Goal: Download file/media

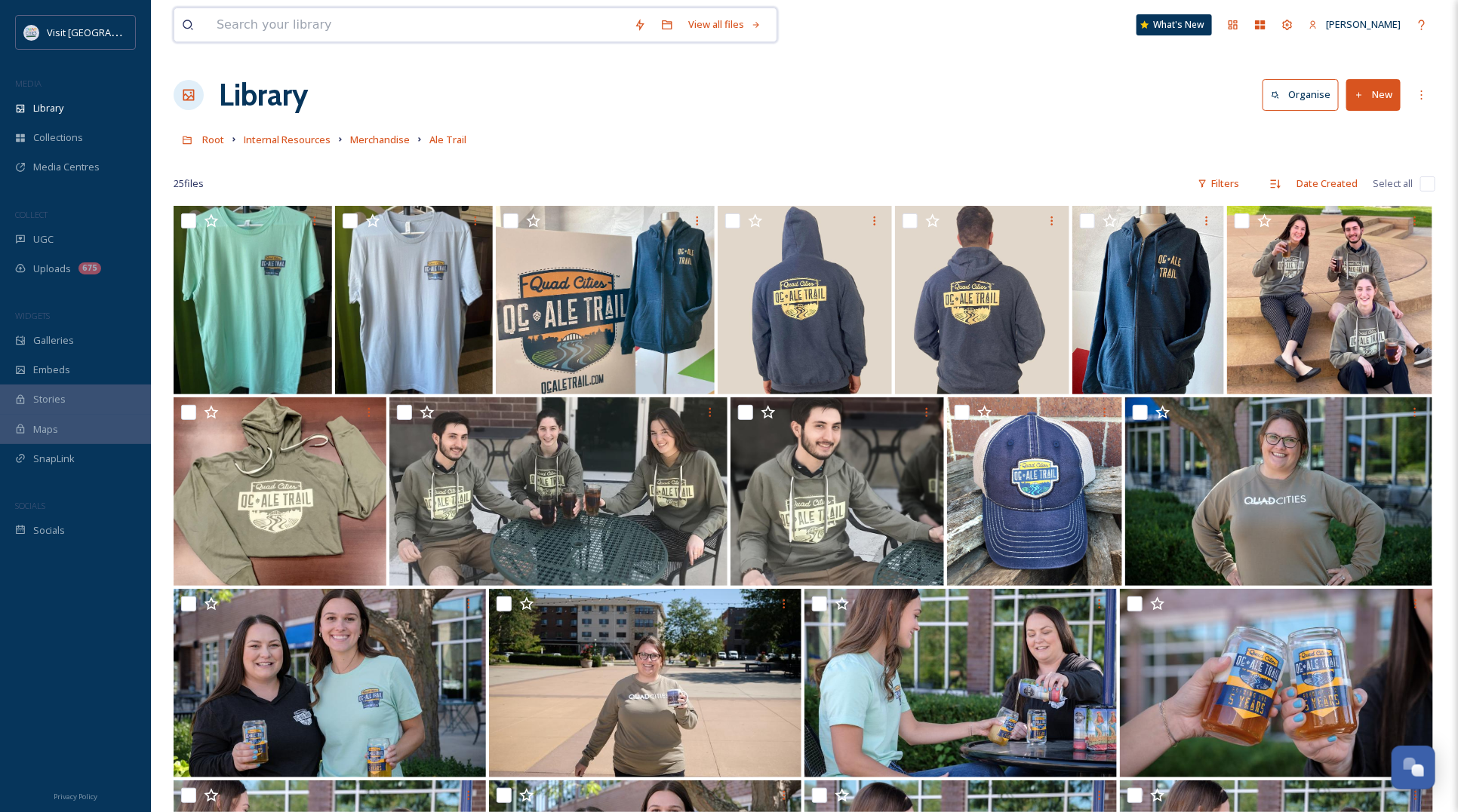
click at [299, 28] on input at bounding box center [418, 25] width 418 height 33
type input "arsenal"
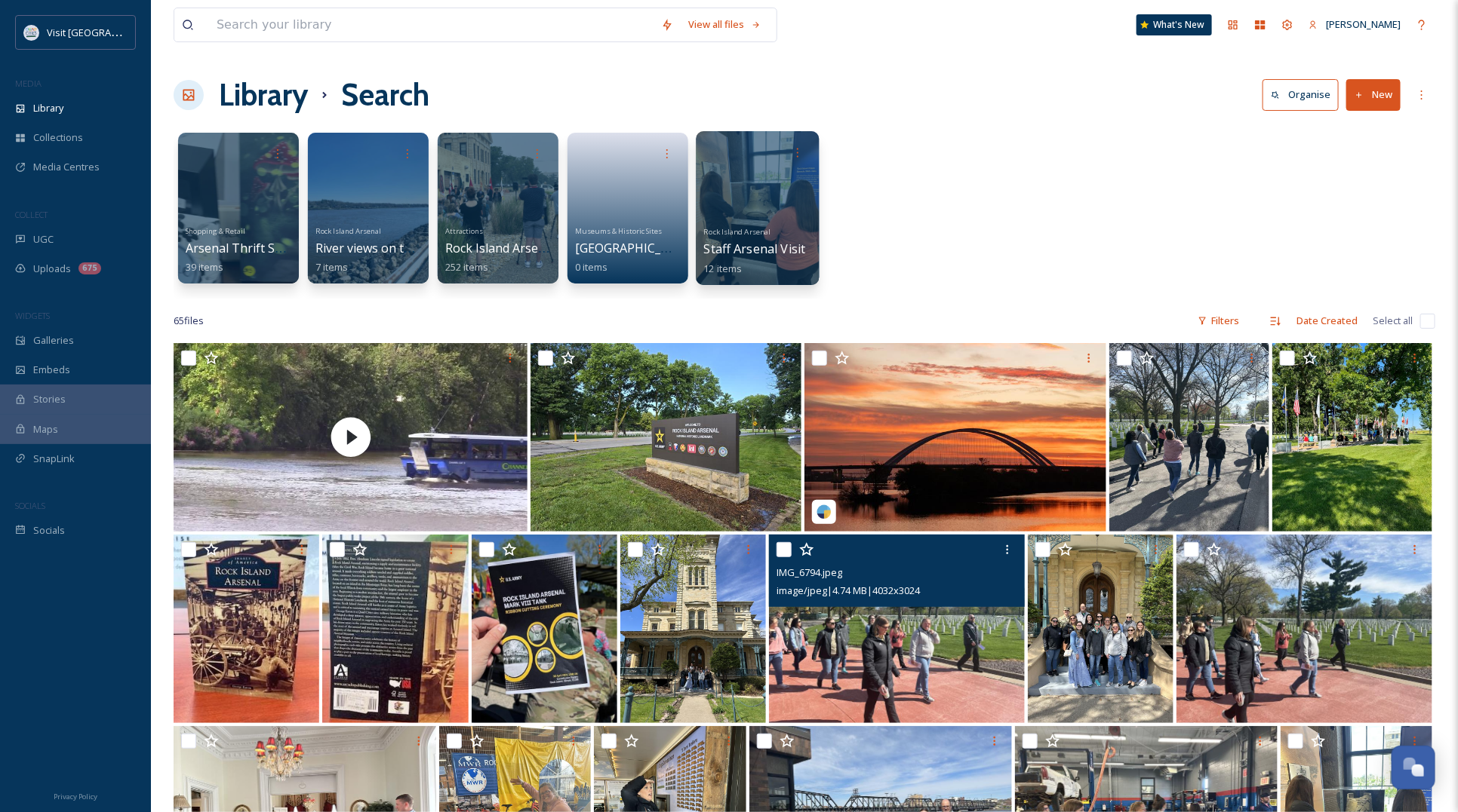
click at [763, 186] on div at bounding box center [757, 208] width 123 height 154
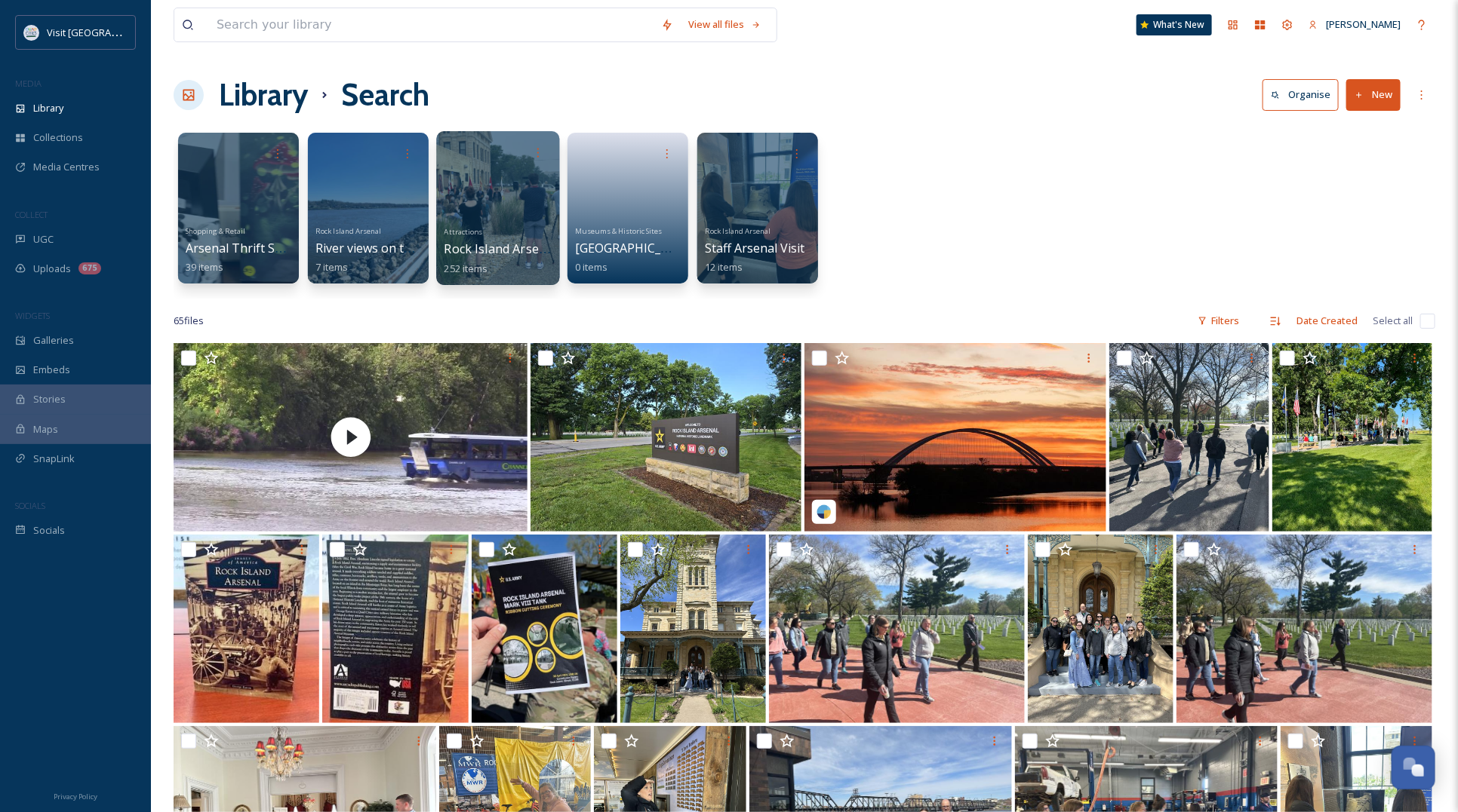
click at [491, 186] on div at bounding box center [497, 208] width 123 height 154
click at [513, 217] on div at bounding box center [497, 208] width 123 height 154
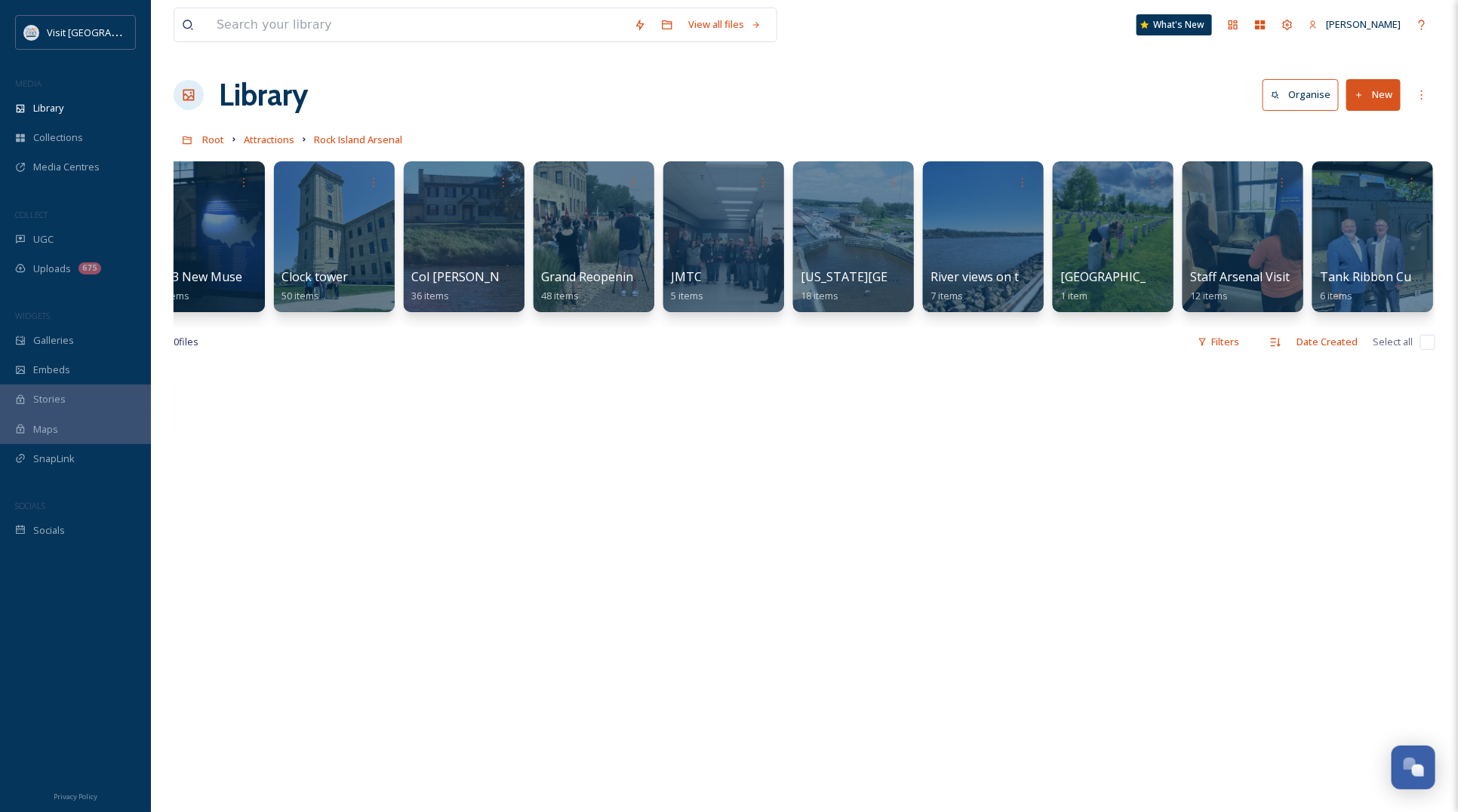
scroll to position [0, 36]
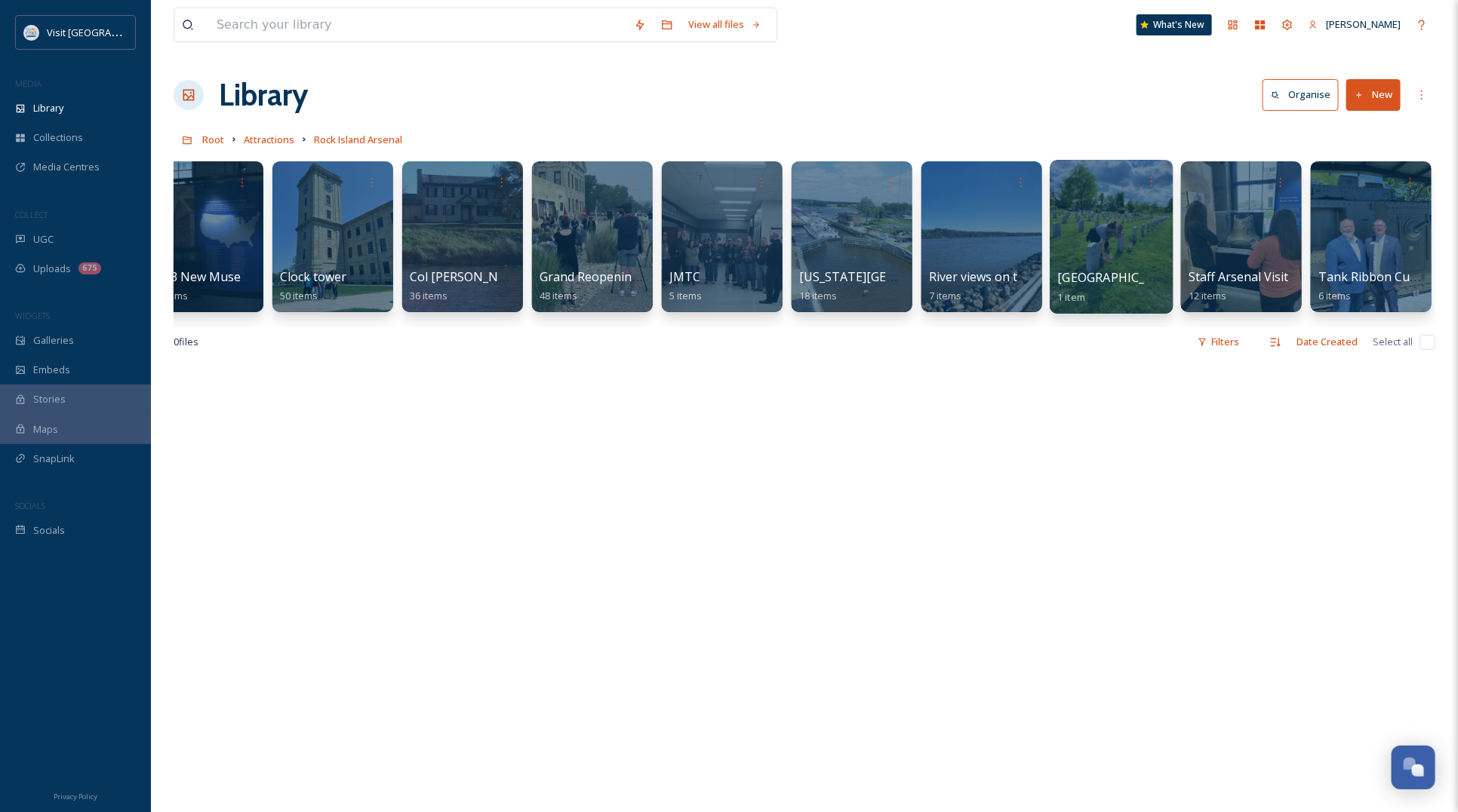
click at [1123, 234] on div at bounding box center [1111, 236] width 123 height 154
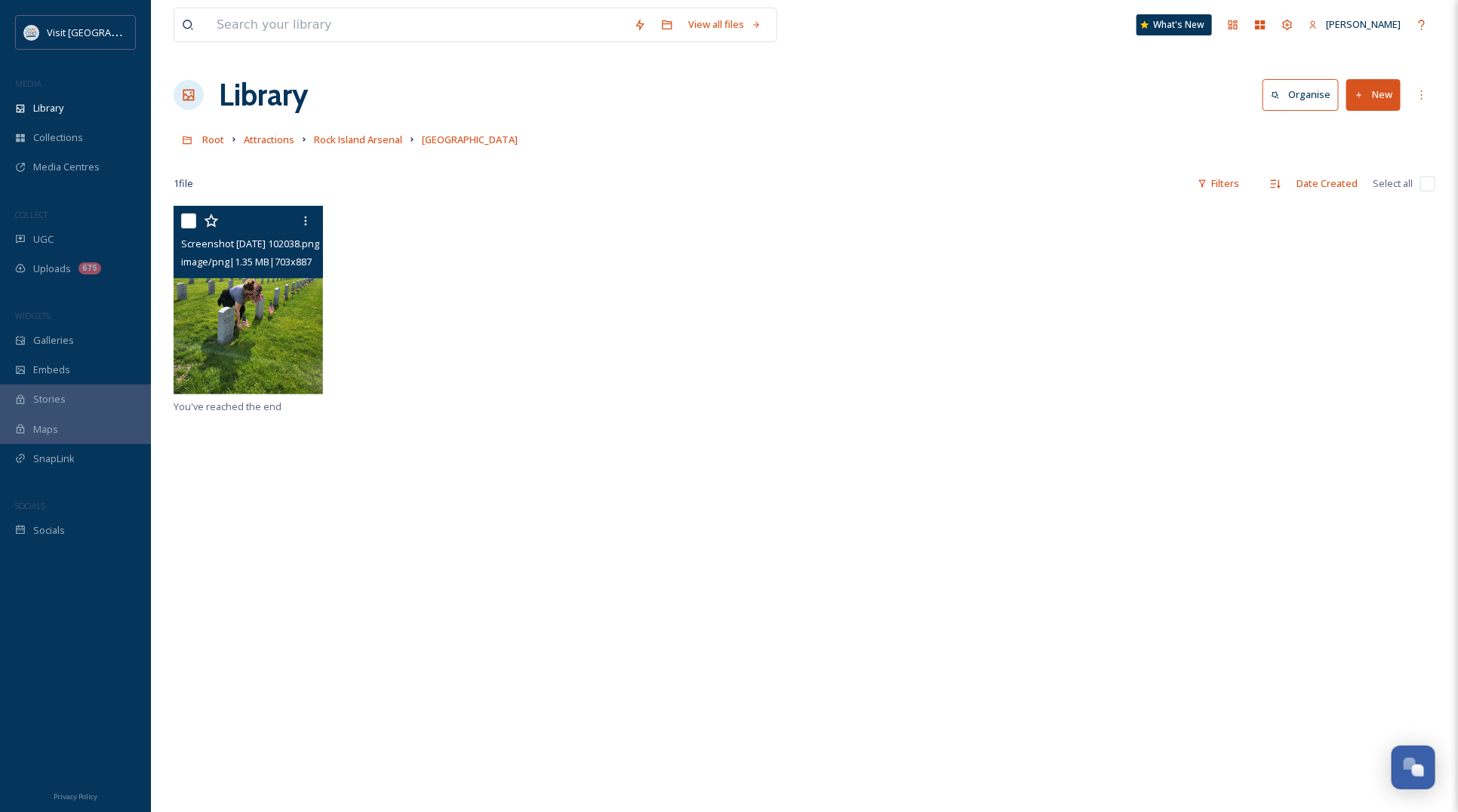
click at [257, 353] on img at bounding box center [248, 300] width 150 height 189
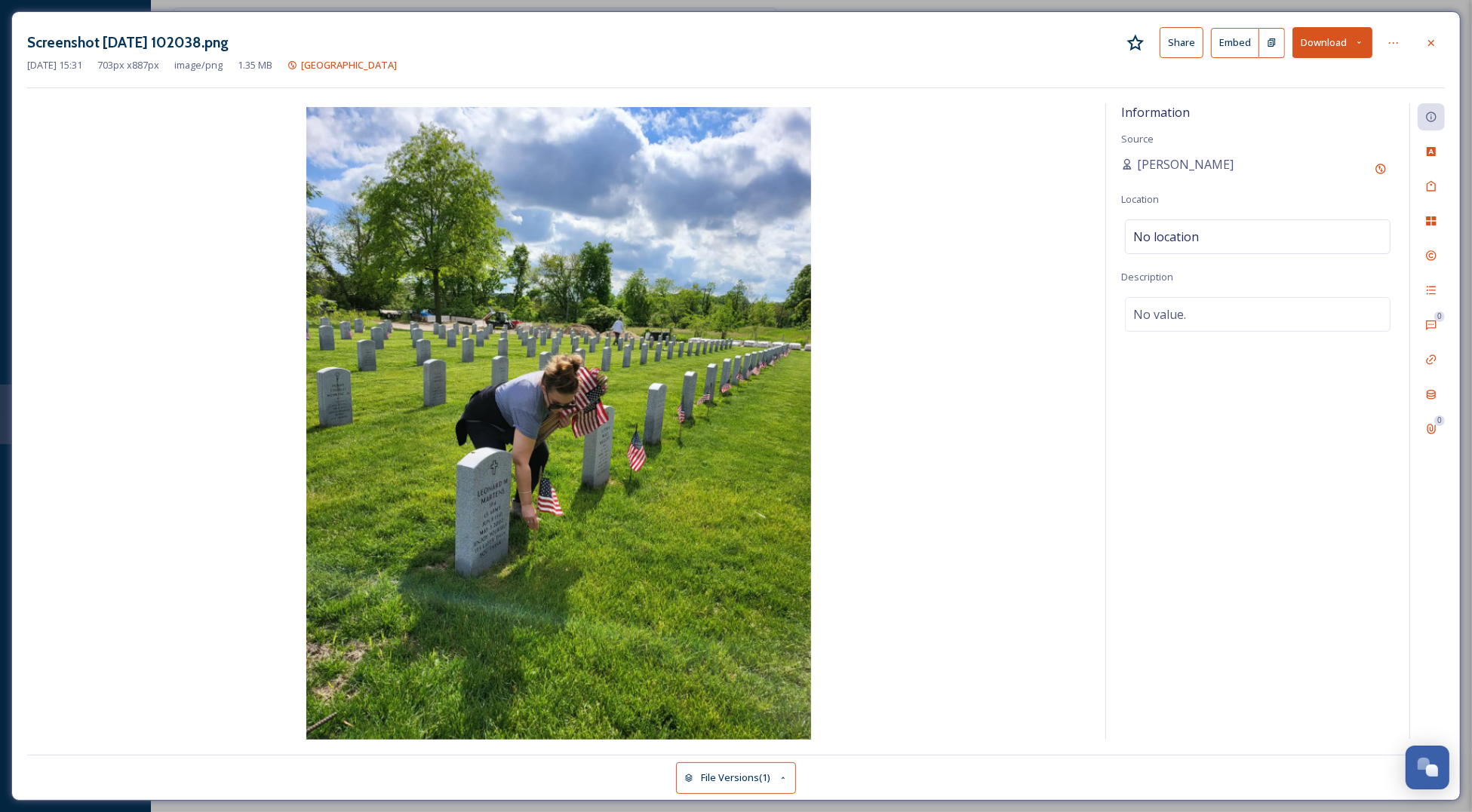
click at [1343, 37] on button "Download" at bounding box center [1333, 43] width 80 height 31
click at [1256, 72] on span "Download Original (703 x 887)" at bounding box center [1298, 77] width 132 height 15
click at [1434, 35] on div at bounding box center [1431, 43] width 27 height 27
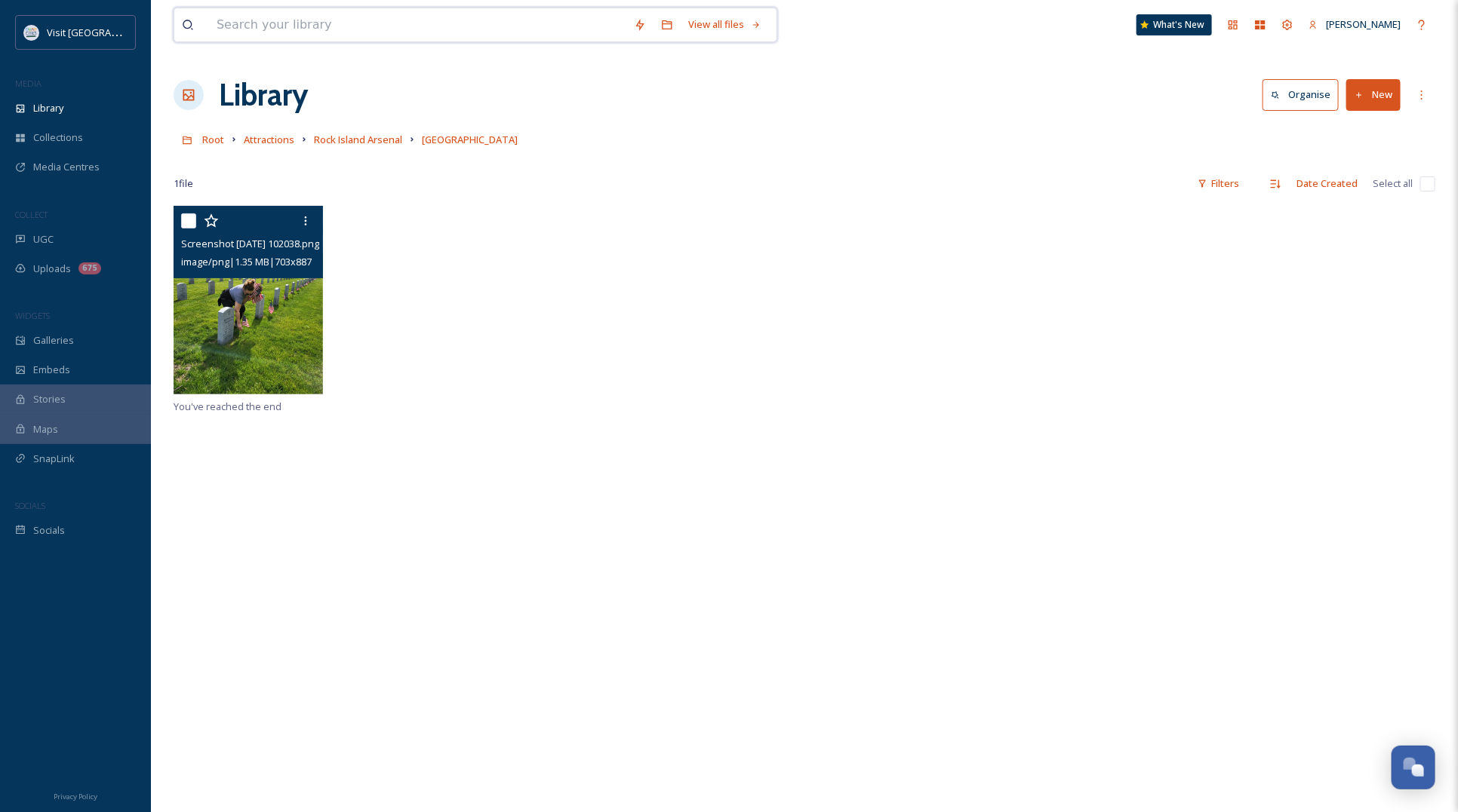
click at [408, 32] on input at bounding box center [418, 25] width 418 height 33
type input "n"
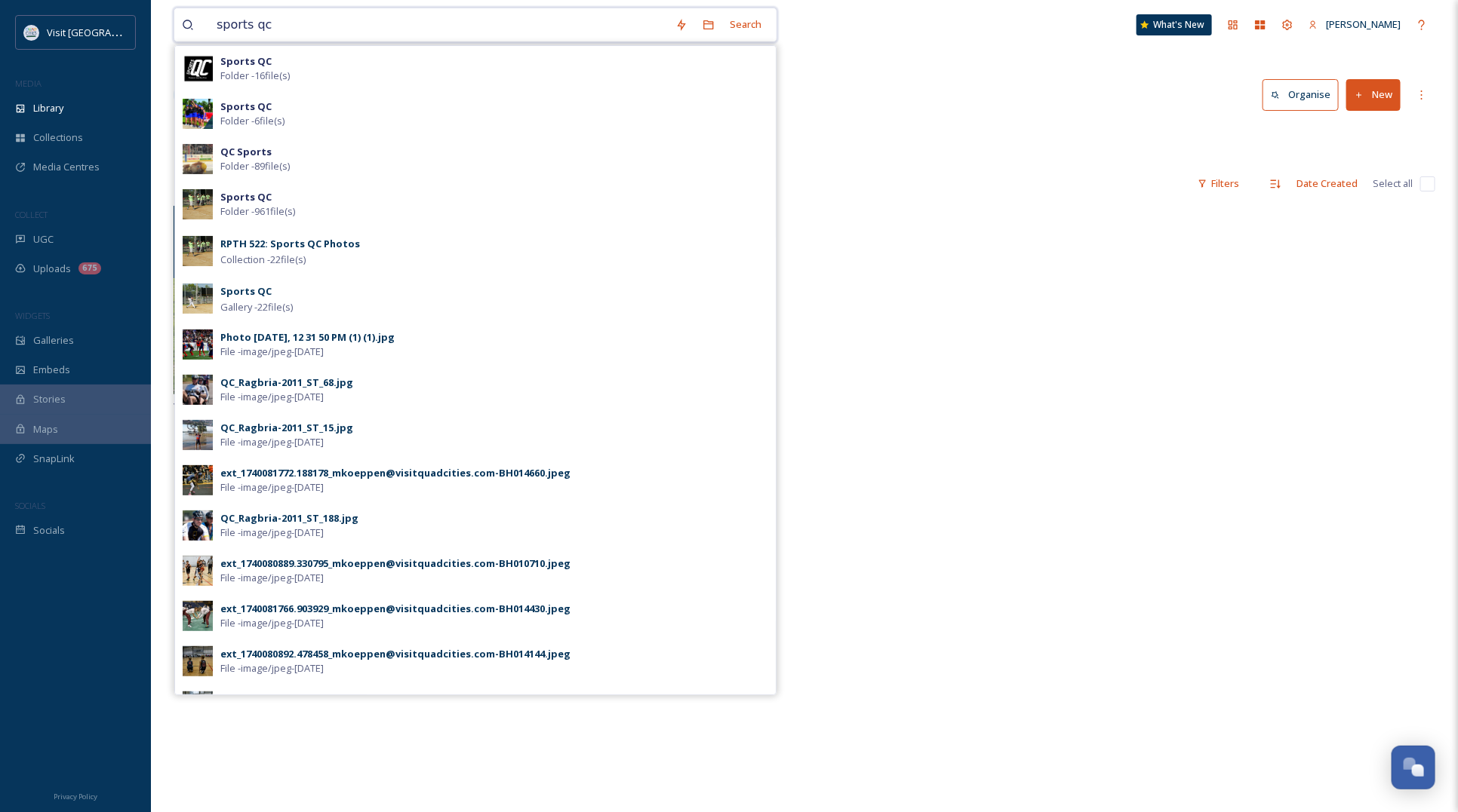
type input "sports qc"
click at [317, 67] on div "Sports QC Folder - 16 file(s)" at bounding box center [494, 68] width 548 height 28
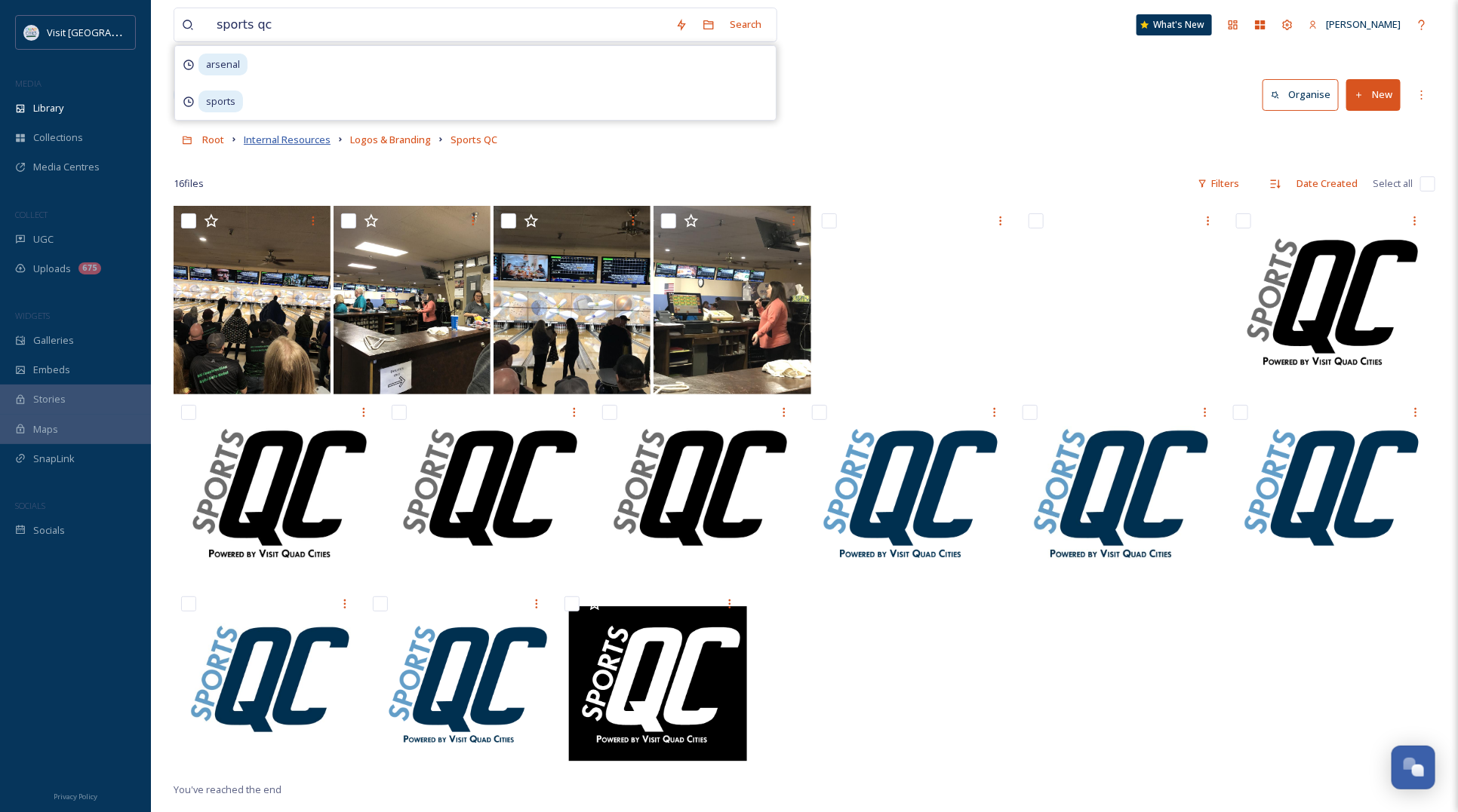
click at [262, 138] on span "Internal Resources" at bounding box center [286, 139] width 87 height 14
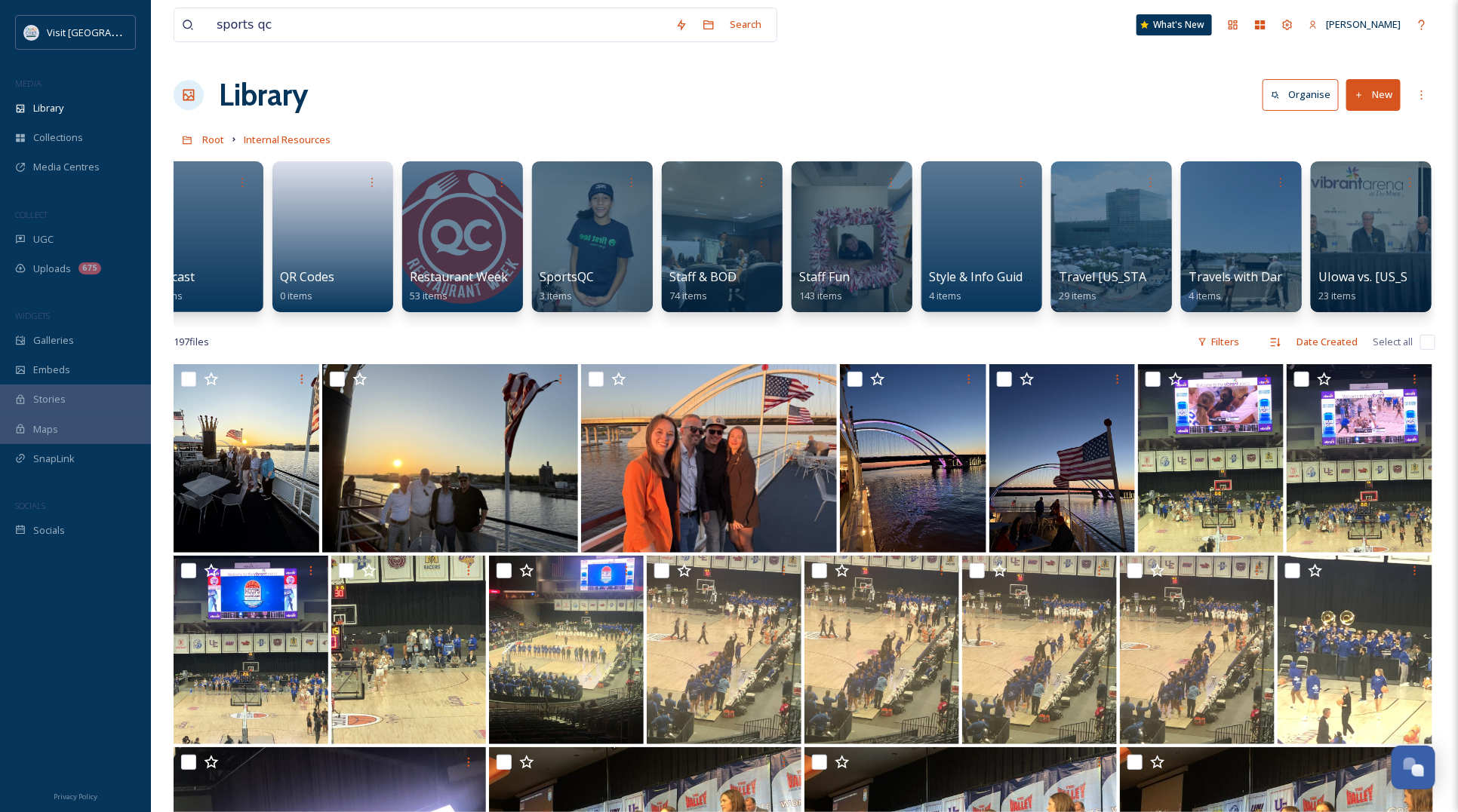
scroll to position [0, 2047]
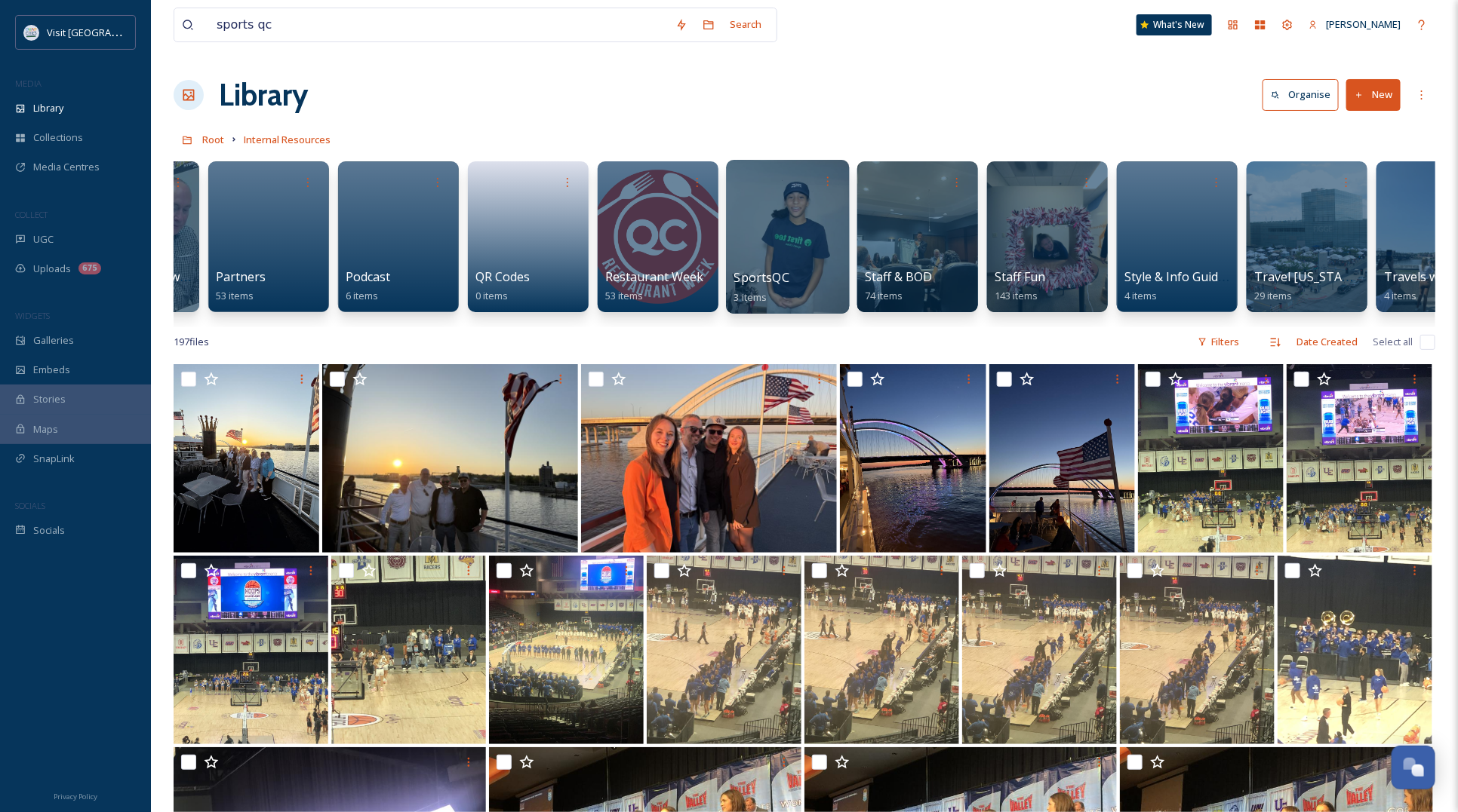
click at [768, 235] on div at bounding box center [787, 236] width 123 height 154
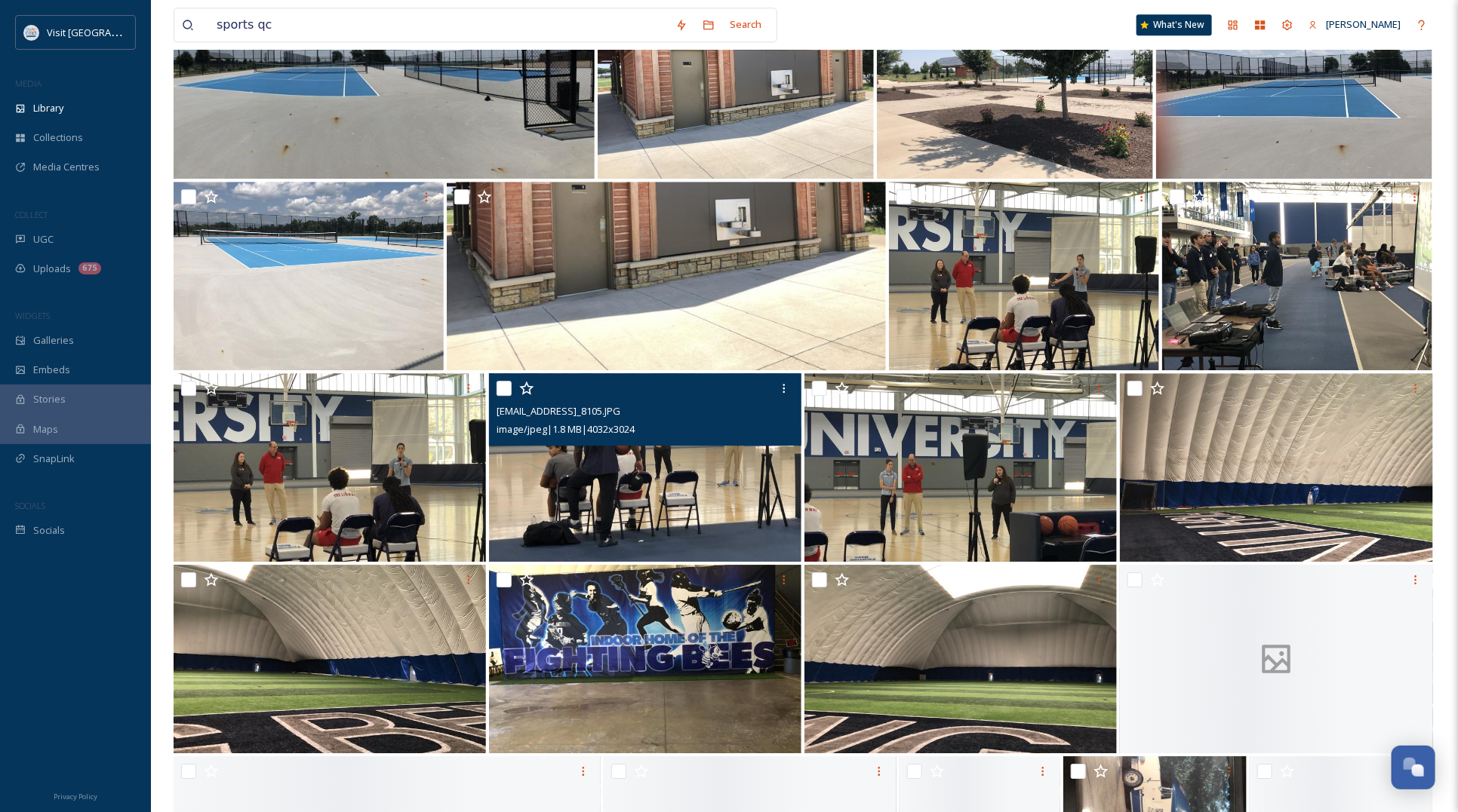
scroll to position [2664, 0]
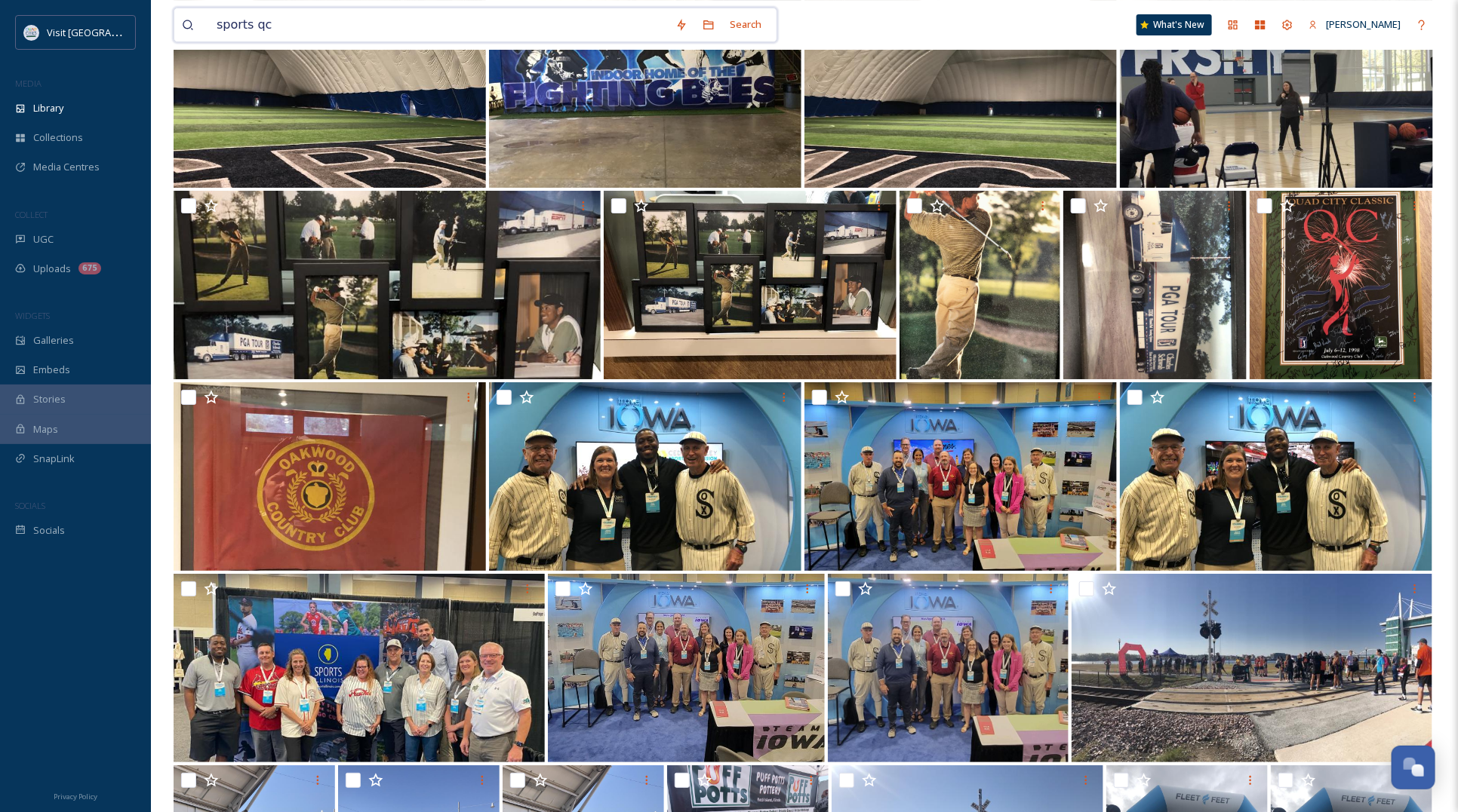
click at [270, 28] on input "sports qc" at bounding box center [438, 25] width 459 height 33
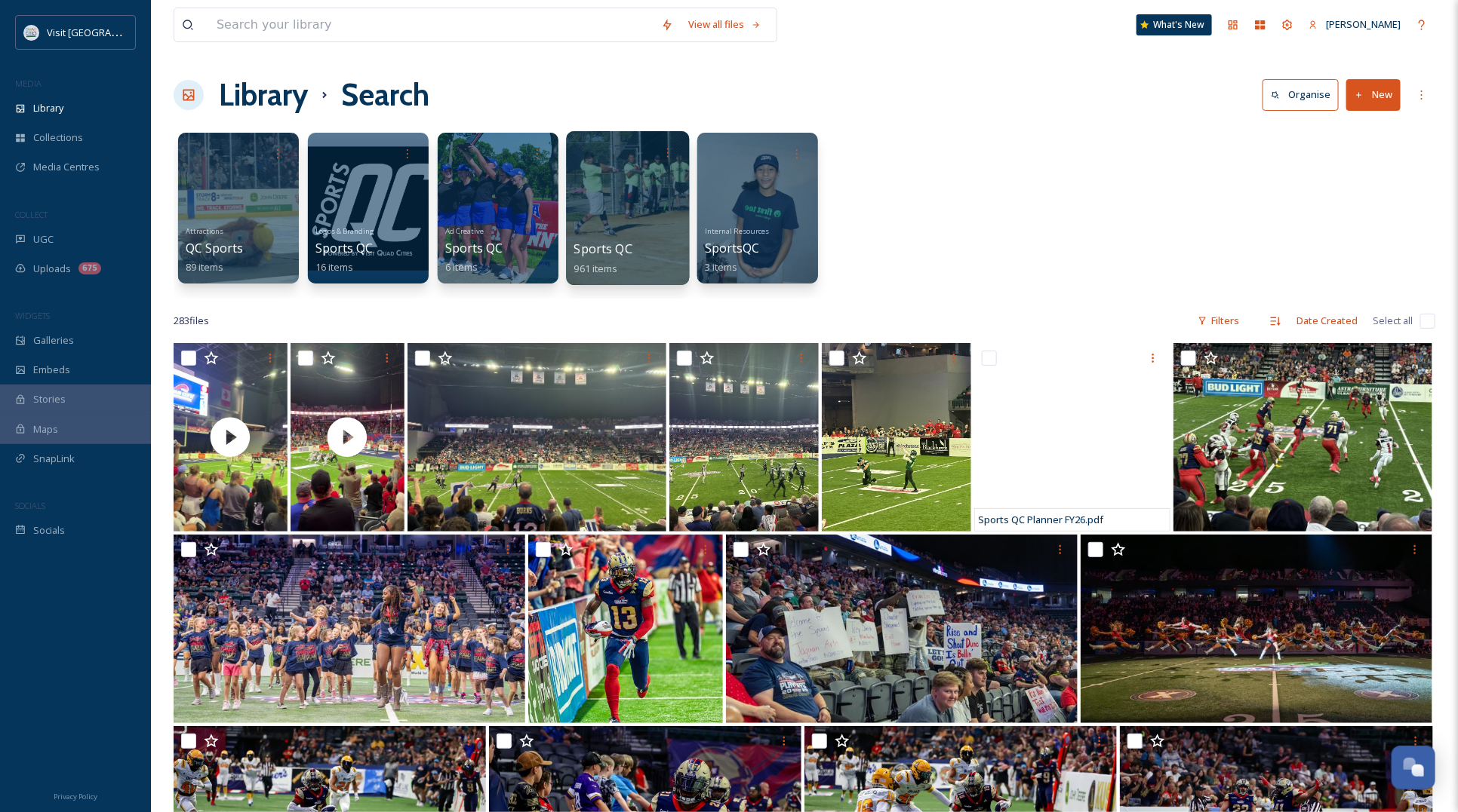
click at [605, 212] on div at bounding box center [627, 208] width 123 height 154
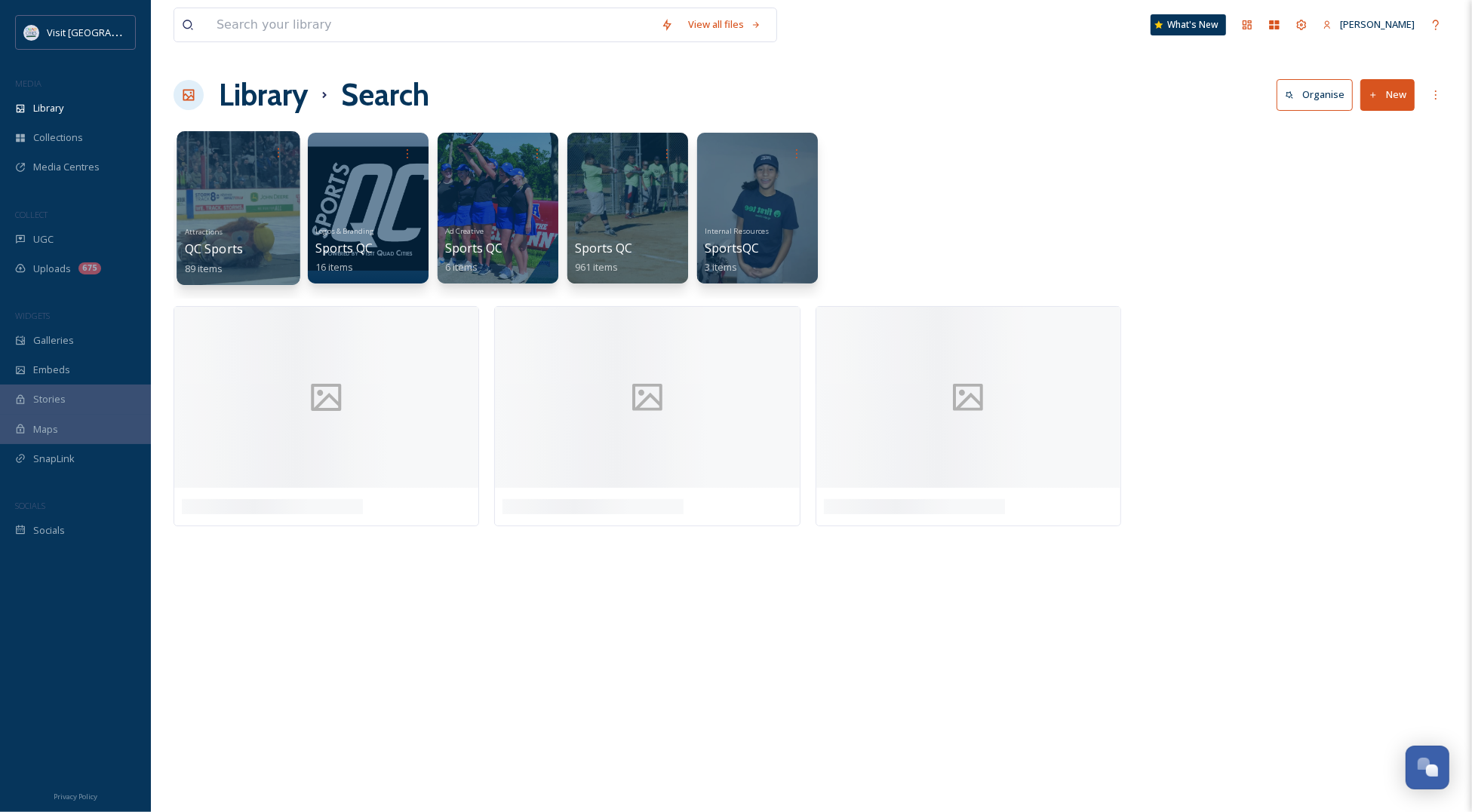
click at [232, 234] on div "Attractions QC Sports 89 items" at bounding box center [239, 249] width 108 height 56
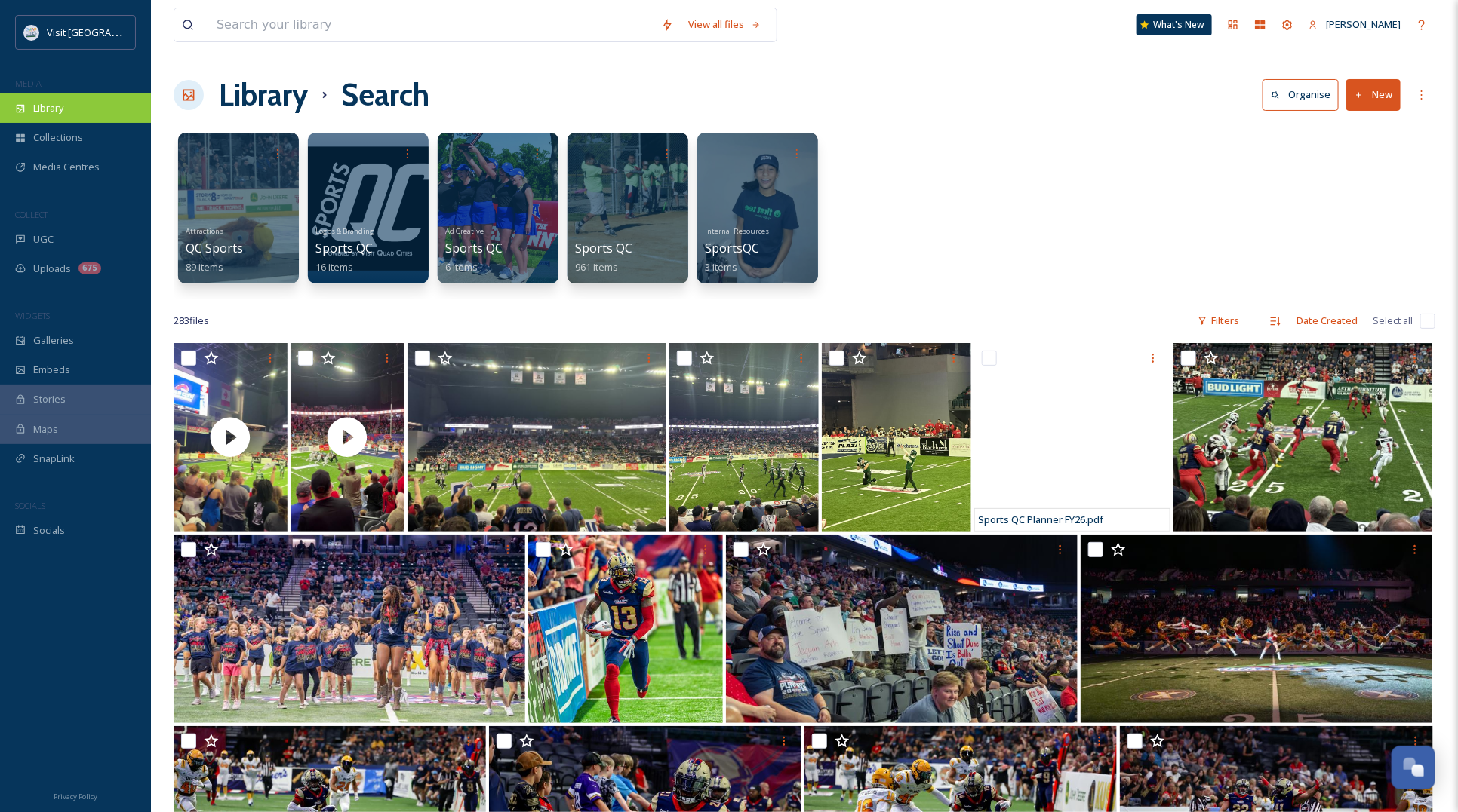
click at [72, 102] on div "Library" at bounding box center [76, 108] width 151 height 29
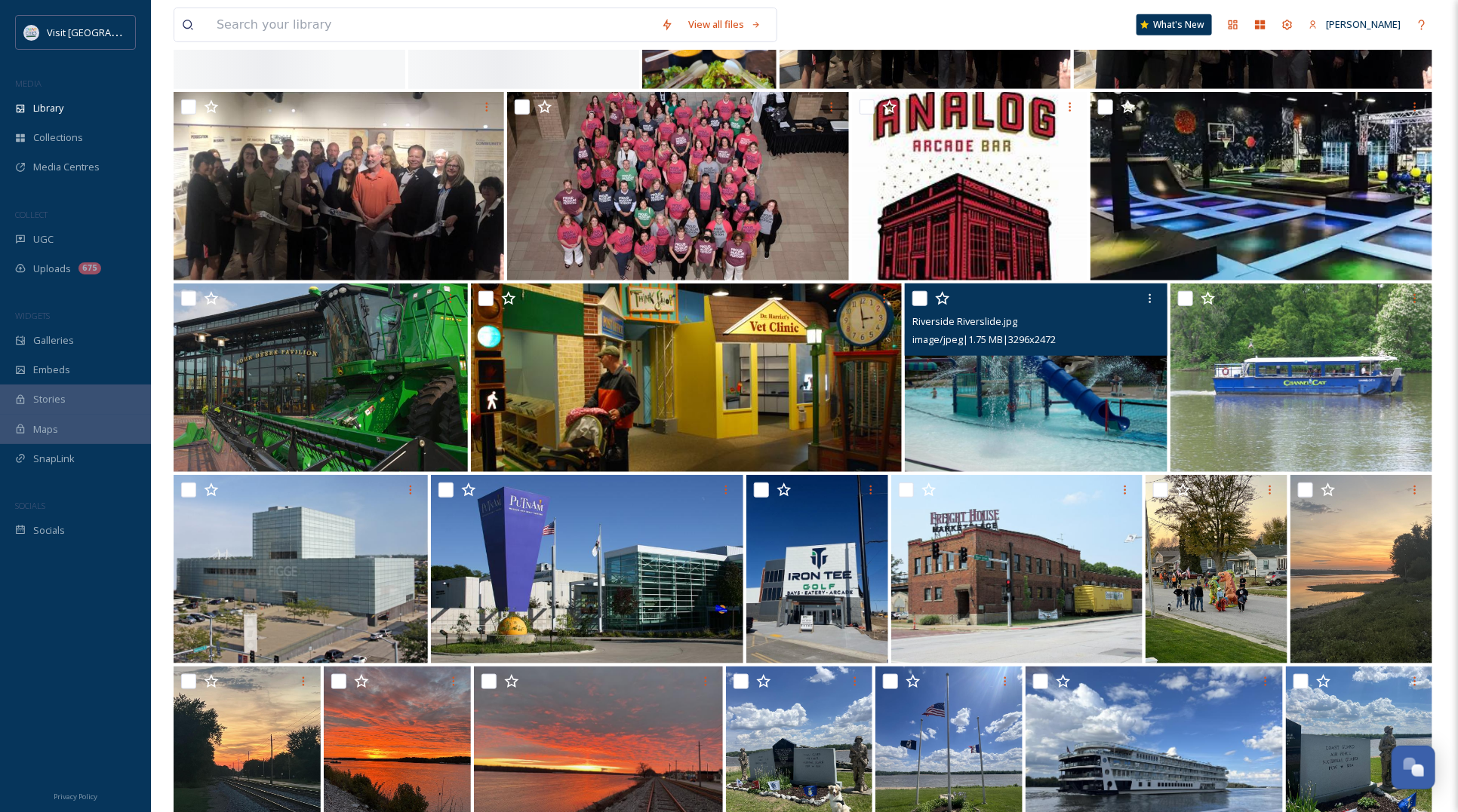
scroll to position [848, 0]
